Goal: Task Accomplishment & Management: Use online tool/utility

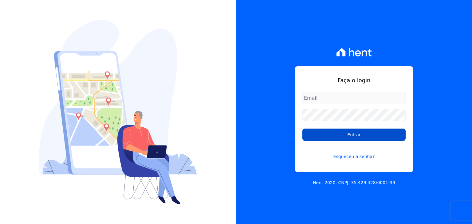
type input "[EMAIL_ADDRESS][DOMAIN_NAME]"
click at [341, 136] on input "Entrar" at bounding box center [353, 135] width 103 height 12
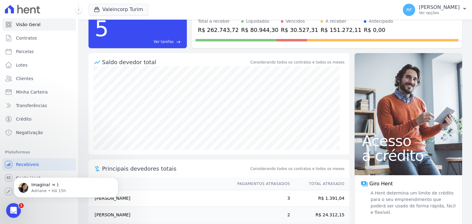
scroll to position [61, 0]
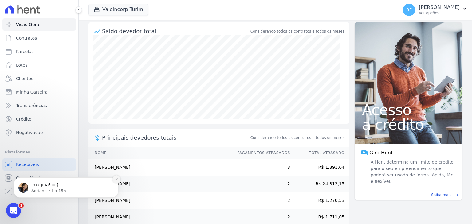
click at [118, 180] on button "Dismiss notification" at bounding box center [117, 180] width 8 height 8
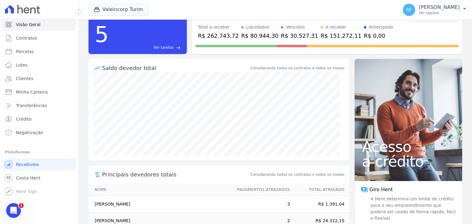
scroll to position [0, 0]
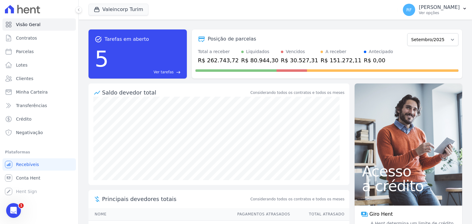
click at [286, 54] on div "Vencidos" at bounding box center [295, 52] width 19 height 6
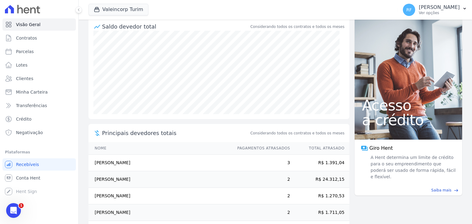
scroll to position [89, 0]
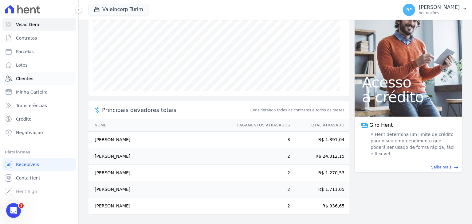
click at [29, 76] on span "Clientes" at bounding box center [24, 79] width 17 height 6
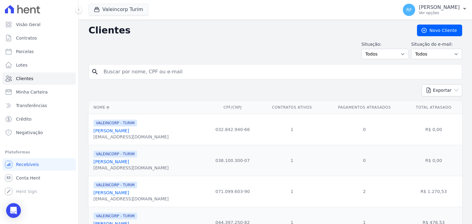
click at [45, 58] on ul "Visão Geral Contratos [GEOGRAPHIC_DATA] Lotes Clientes Minha Carteira Transferê…" at bounding box center [38, 78] width 73 height 121
click at [27, 51] on span "Parcelas" at bounding box center [25, 52] width 18 height 6
select select
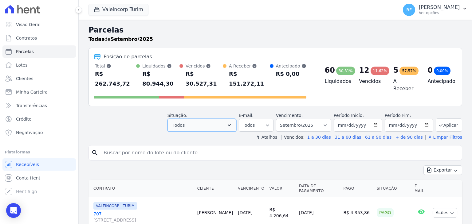
click at [226, 119] on button "Todos" at bounding box center [202, 125] width 69 height 13
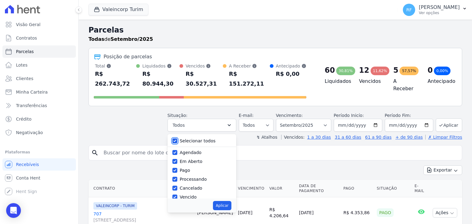
click at [177, 139] on input "Selecionar todos" at bounding box center [174, 141] width 5 height 5
checkbox input "false"
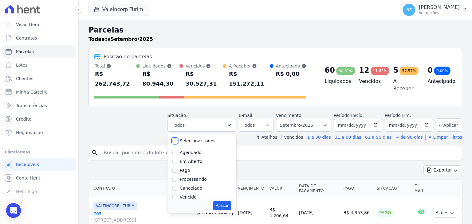
checkbox input "false"
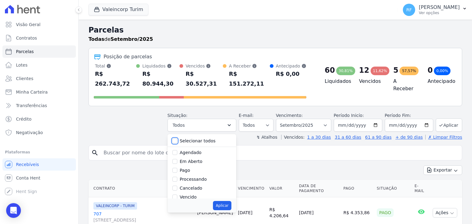
checkbox input "false"
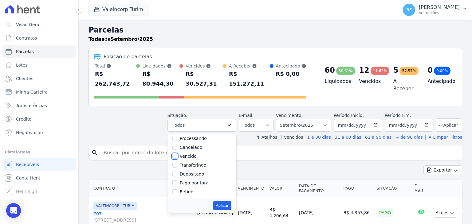
click at [177, 154] on input "Vencido" at bounding box center [174, 156] width 5 height 5
checkbox input "true"
click at [224, 201] on button "Aplicar" at bounding box center [222, 205] width 18 height 9
select select "overdue"
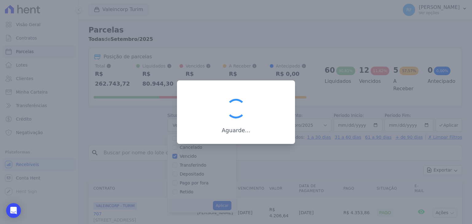
scroll to position [11, 0]
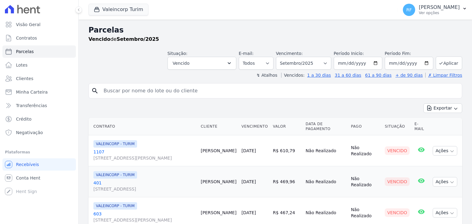
select select
click at [373, 65] on input "[DATE]" at bounding box center [358, 63] width 49 height 13
type input "[DATE]"
click at [443, 66] on button "Aplicar" at bounding box center [449, 63] width 26 height 13
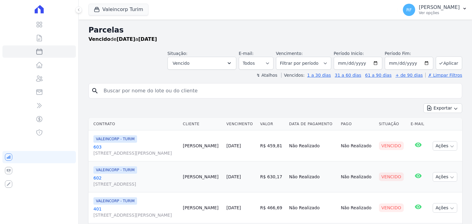
select select
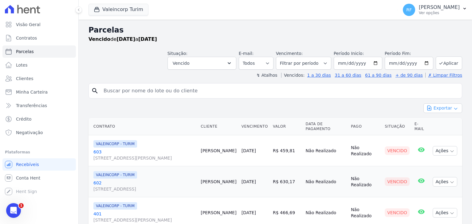
click at [429, 105] on icon "button" at bounding box center [429, 108] width 6 height 6
click at [443, 123] on span "Exportar PDF" at bounding box center [442, 123] width 32 height 6
click at [247, 85] on input "search" at bounding box center [280, 91] width 360 height 12
click at [229, 61] on button "Vencido" at bounding box center [202, 63] width 69 height 13
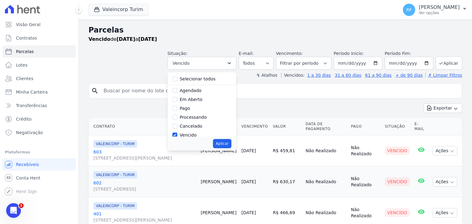
click at [200, 78] on label "Selecionar todos" at bounding box center [198, 79] width 36 height 5
click at [177, 78] on input "Selecionar todos" at bounding box center [174, 79] width 5 height 5
checkbox input "true"
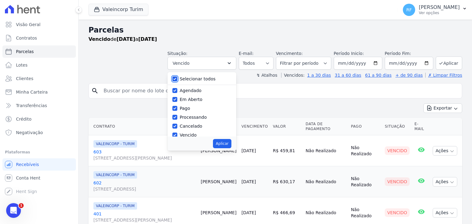
checkbox input "true"
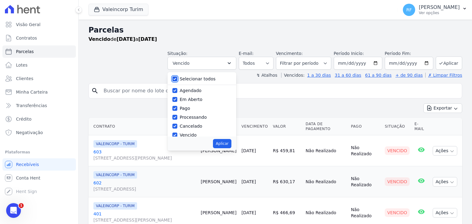
checkbox input "true"
click at [229, 140] on button "Aplicar" at bounding box center [222, 143] width 18 height 9
select select "scheduled"
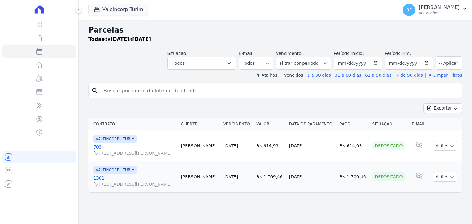
select select
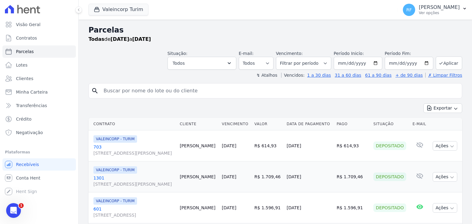
click at [214, 88] on input "search" at bounding box center [280, 91] width 360 height 12
drag, startPoint x: 151, startPoint y: 60, endPoint x: 152, endPoint y: 68, distance: 8.4
click at [151, 60] on div "Situação: Agendado Em Aberto Pago Processando Cancelado Vencido Transferindo De…" at bounding box center [276, 59] width 374 height 22
click at [156, 89] on input "search" at bounding box center [280, 91] width 360 height 12
type input "a"
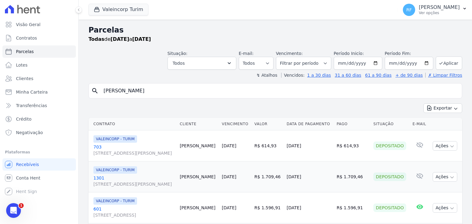
type input "ana lu"
select select
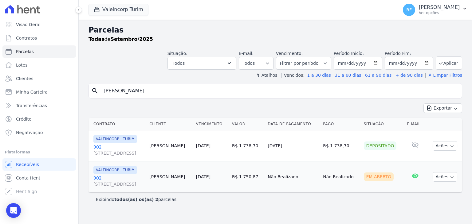
drag, startPoint x: 121, startPoint y: 91, endPoint x: 78, endPoint y: 97, distance: 42.7
click at [81, 96] on div "Parcelas Todas de Setembro/2025 Situação: Agendado Em Aberto Pago Processando C…" at bounding box center [275, 122] width 393 height 205
type input "joao vi"
select select
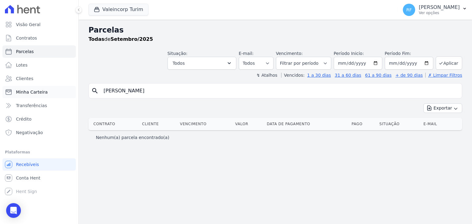
drag, startPoint x: 150, startPoint y: 94, endPoint x: 44, endPoint y: 98, distance: 106.1
click at [44, 98] on div "Visão Geral Contratos Parcelas Lotes Clientes Minha Carteira Transferências Cré…" at bounding box center [236, 112] width 472 height 224
click at [285, 93] on input "search" at bounding box center [280, 91] width 360 height 12
click at [248, 116] on div "Contrato Cliente Vencimento Valor Data de Pagamento Pago Situação E-mail" at bounding box center [275, 125] width 393 height 18
click at [236, 66] on button "Todos" at bounding box center [202, 63] width 69 height 13
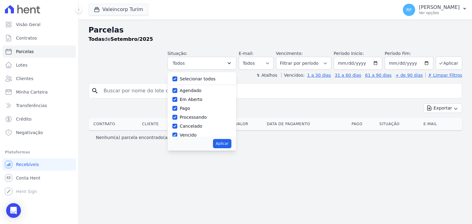
drag, startPoint x: 197, startPoint y: 79, endPoint x: 191, endPoint y: 98, distance: 20.3
click at [197, 79] on label "Selecionar todos" at bounding box center [198, 79] width 36 height 5
click at [177, 79] on input "Selecionar todos" at bounding box center [174, 79] width 5 height 5
checkbox input "false"
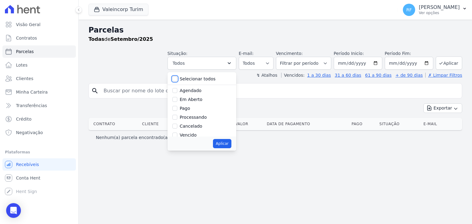
checkbox input "false"
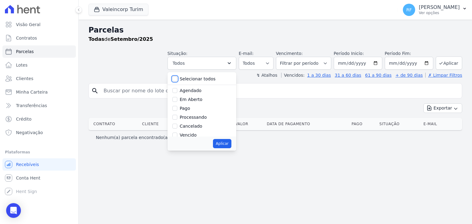
checkbox input "false"
click at [177, 134] on input "Vencido" at bounding box center [174, 135] width 5 height 5
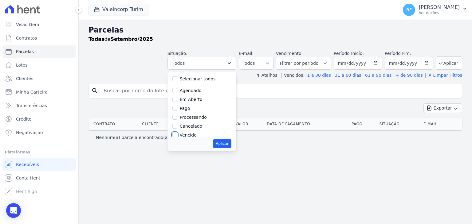
checkbox input "true"
click at [231, 145] on button "Aplicar" at bounding box center [222, 143] width 18 height 9
select select "overdue"
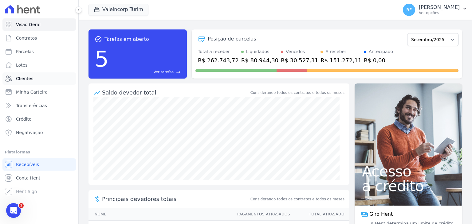
click at [38, 75] on link "Clientes" at bounding box center [38, 79] width 73 height 12
click at [34, 52] on link "Parcelas" at bounding box center [38, 51] width 73 height 12
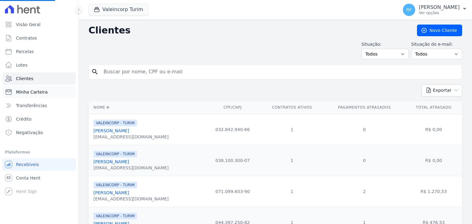
select select
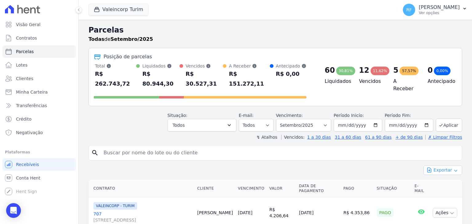
click at [431, 166] on button "Exportar" at bounding box center [443, 171] width 39 height 10
click at [439, 192] on span "Exportar CSV" at bounding box center [442, 195] width 33 height 6
click at [220, 119] on button "Todos" at bounding box center [202, 125] width 69 height 13
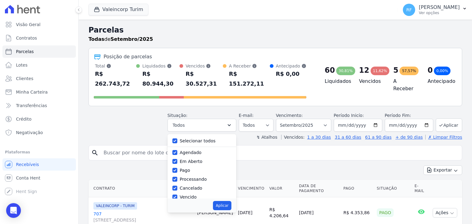
click at [194, 139] on label "Selecionar todos" at bounding box center [198, 141] width 36 height 5
click at [177, 139] on input "Selecionar todos" at bounding box center [174, 141] width 5 height 5
checkbox input "false"
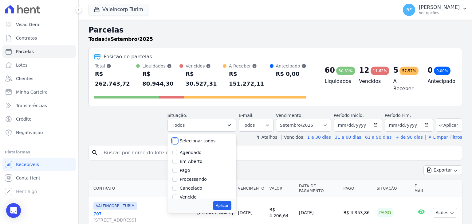
checkbox input "false"
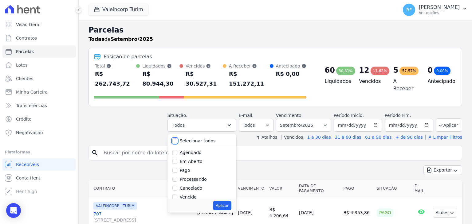
checkbox input "false"
drag, startPoint x: 182, startPoint y: 187, endPoint x: 209, endPoint y: 193, distance: 28.0
click at [183, 193] on div "Vencido" at bounding box center [201, 197] width 59 height 9
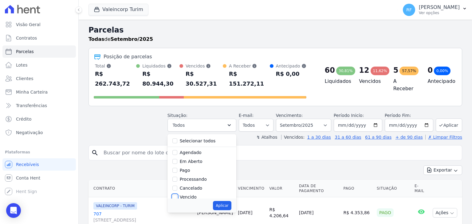
click at [177, 195] on input "Vencido" at bounding box center [174, 197] width 5 height 5
checkbox input "true"
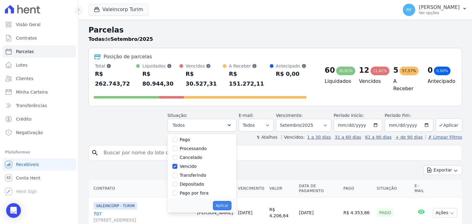
click at [231, 201] on button "Aplicar" at bounding box center [222, 205] width 18 height 9
select select "overdue"
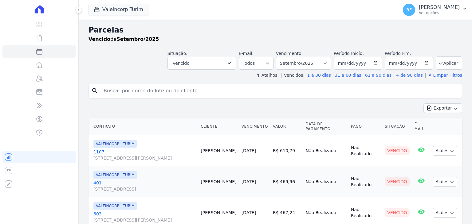
select select
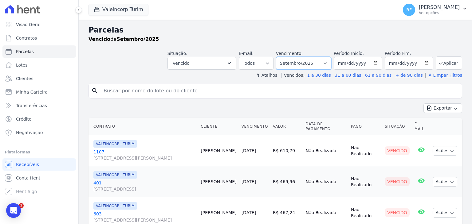
click at [315, 63] on select "Filtrar por período ──────── Todos os meses Julho/2024 Agosto/2024 Setembro/202…" at bounding box center [303, 63] width 55 height 13
click at [371, 62] on input "[DATE]" at bounding box center [358, 63] width 49 height 13
click at [376, 62] on input "[DATE]" at bounding box center [358, 63] width 49 height 13
type input "[DATE]"
click at [450, 65] on button "Aplicar" at bounding box center [449, 63] width 26 height 13
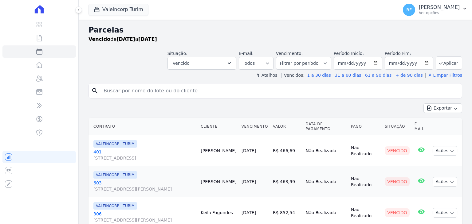
select select
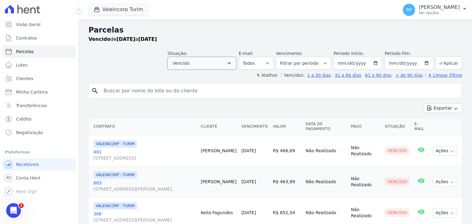
click at [228, 60] on button "Vencido" at bounding box center [202, 63] width 69 height 13
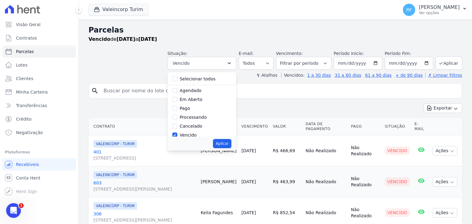
click at [189, 101] on label "Em Aberto" at bounding box center [191, 99] width 23 height 5
click at [177, 101] on input "Em Aberto" at bounding box center [174, 99] width 5 height 5
checkbox input "true"
drag, startPoint x: 226, startPoint y: 144, endPoint x: 252, endPoint y: 140, distance: 26.1
click at [226, 144] on button "Aplicar" at bounding box center [222, 143] width 18 height 9
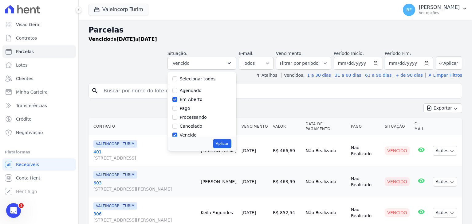
select select "pending"
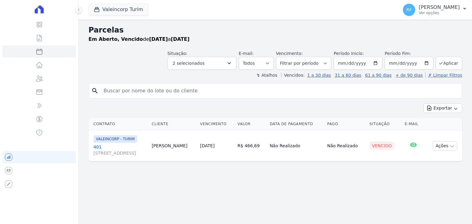
select select
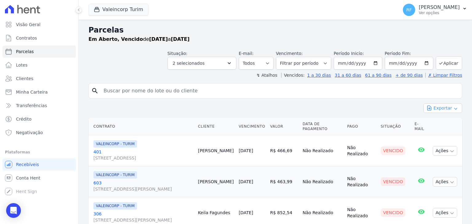
click at [444, 107] on button "Exportar" at bounding box center [443, 109] width 39 height 10
click at [447, 134] on span "Exportar CSV" at bounding box center [442, 133] width 33 height 6
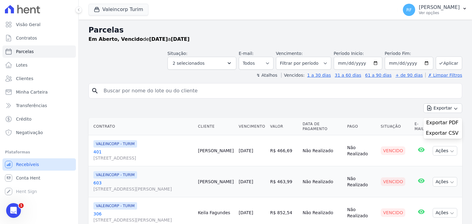
click at [37, 166] on link "Recebíveis" at bounding box center [38, 165] width 73 height 12
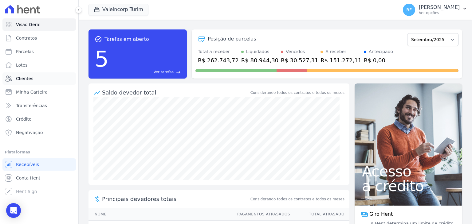
click at [47, 80] on link "Clientes" at bounding box center [38, 79] width 73 height 12
click at [59, 68] on link "Lotes" at bounding box center [38, 65] width 73 height 12
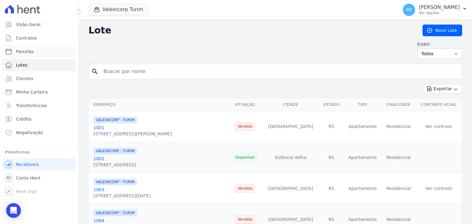
click at [55, 50] on link "Parcelas" at bounding box center [38, 51] width 73 height 12
select select
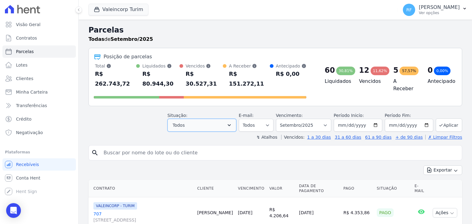
click at [231, 119] on button "Todos" at bounding box center [202, 125] width 69 height 13
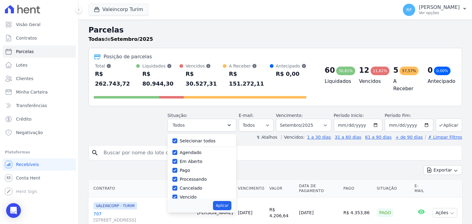
click at [209, 139] on label "Selecionar todos" at bounding box center [198, 141] width 36 height 5
click at [177, 139] on input "Selecionar todos" at bounding box center [174, 141] width 5 height 5
checkbox input "false"
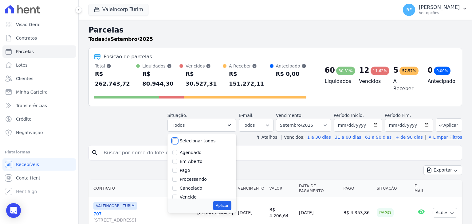
checkbox input "false"
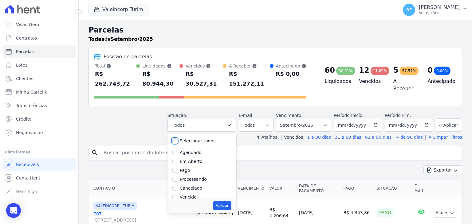
checkbox input "false"
click at [269, 166] on div "Exportar Exportar PDF Exportar CSV" at bounding box center [276, 173] width 374 height 14
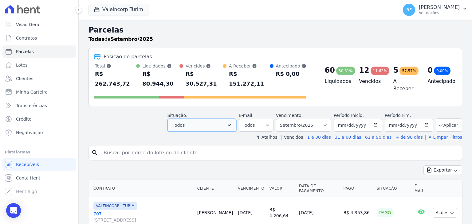
click at [236, 119] on button "Todos" at bounding box center [202, 125] width 69 height 13
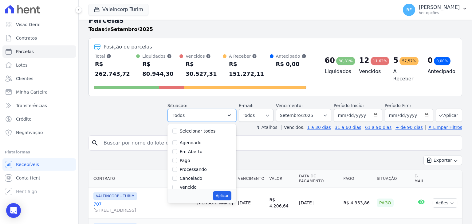
scroll to position [0, 0]
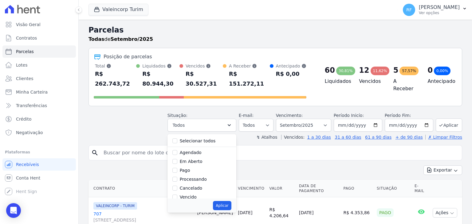
click at [206, 166] on div "Pago" at bounding box center [201, 170] width 59 height 9
click at [177, 168] on input "Pago" at bounding box center [174, 170] width 5 height 5
checkbox input "true"
click at [177, 182] on input "Depositado" at bounding box center [174, 184] width 5 height 5
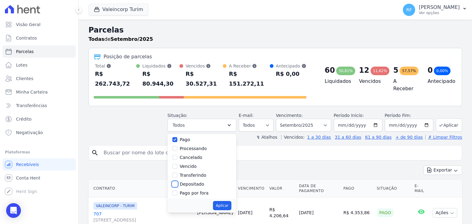
checkbox input "true"
click at [229, 201] on button "Aplicar" at bounding box center [222, 205] width 18 height 9
select select "paid"
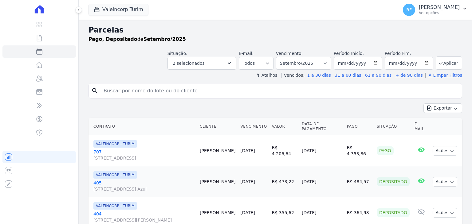
select select
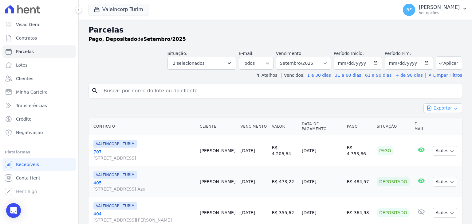
click at [437, 110] on button "Exportar" at bounding box center [443, 109] width 39 height 10
click at [437, 135] on span "Exportar CSV" at bounding box center [442, 133] width 33 height 6
